Goal: Information Seeking & Learning: Understand process/instructions

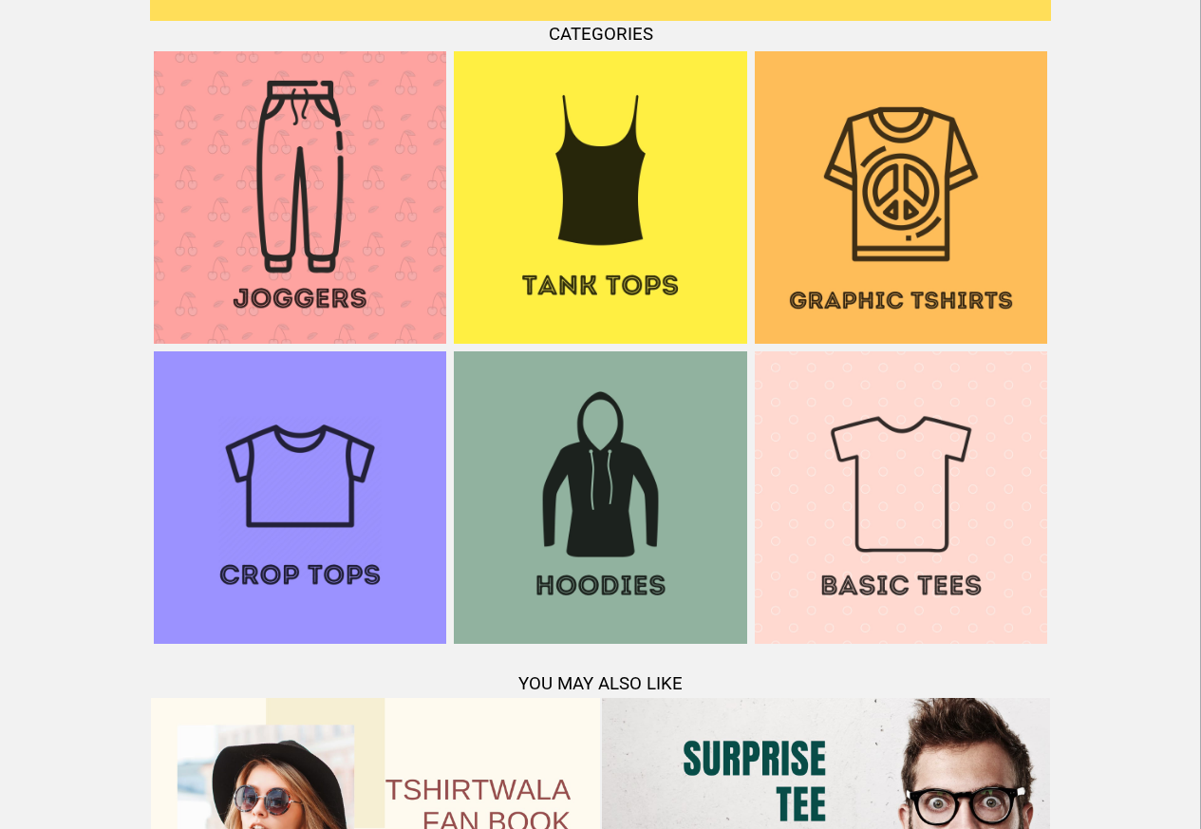
scroll to position [1832, 0]
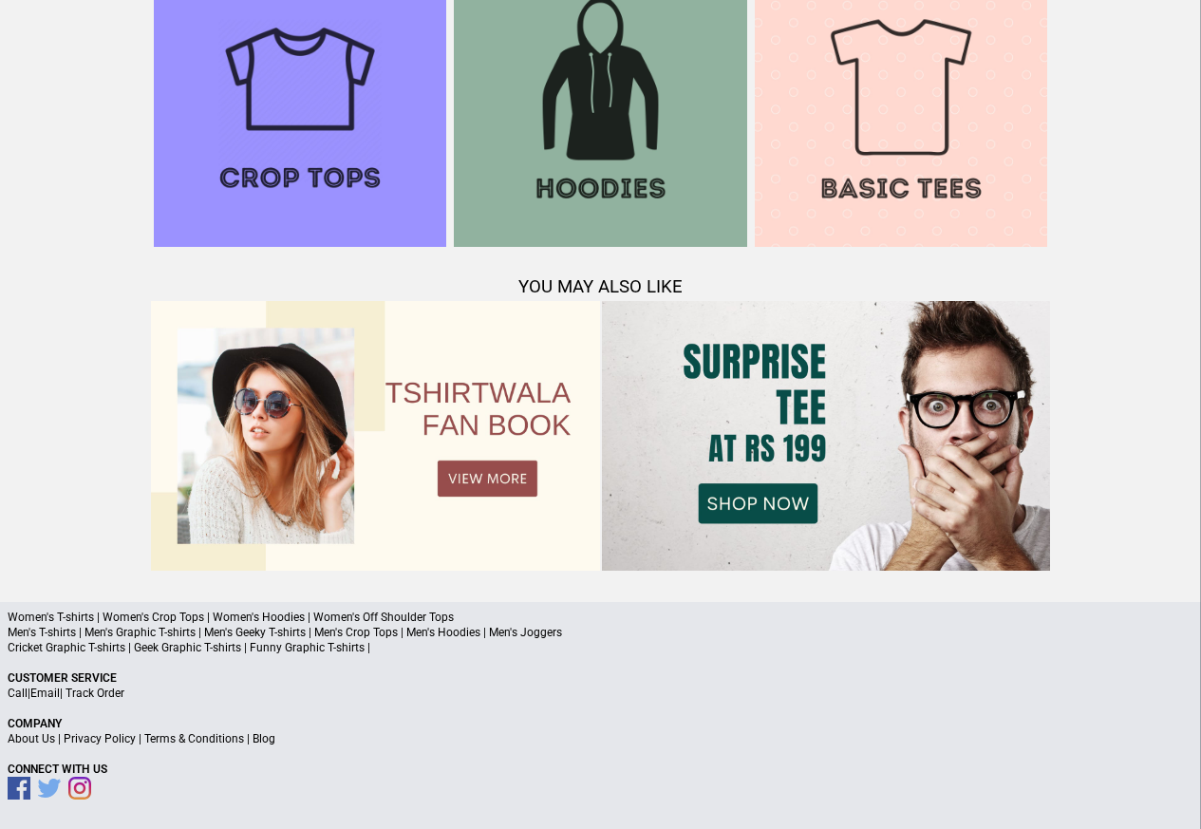
click at [186, 737] on link "Terms & Conditions" at bounding box center [194, 738] width 100 height 13
